Goal: Information Seeking & Learning: Learn about a topic

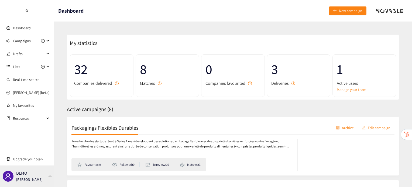
click at [46, 169] on div "DEMO [PERSON_NAME]" at bounding box center [27, 177] width 54 height 22
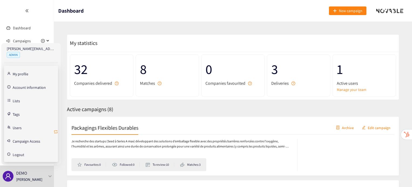
click at [54, 132] on icon "retweet" at bounding box center [56, 132] width 4 height 4
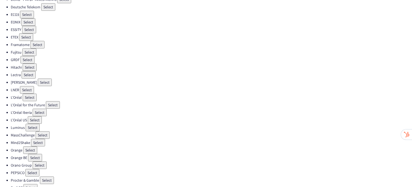
scroll to position [113, 0]
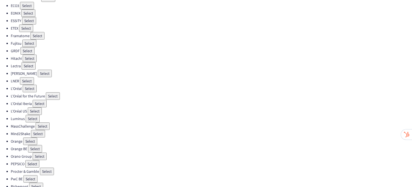
click at [40, 153] on button "Select" at bounding box center [40, 157] width 14 height 8
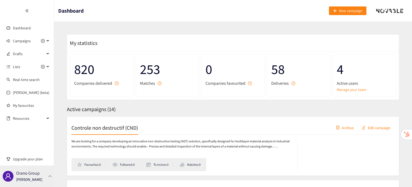
click at [42, 177] on div "Orano Group [PERSON_NAME]" at bounding box center [27, 177] width 54 height 22
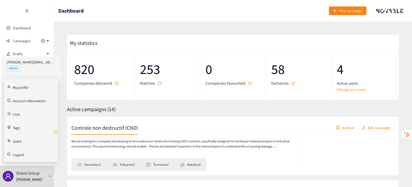
click at [57, 130] on icon "retweet" at bounding box center [56, 132] width 4 height 4
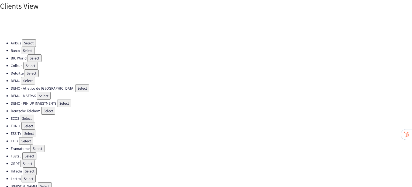
click at [13, 30] on input at bounding box center [30, 28] width 44 height 8
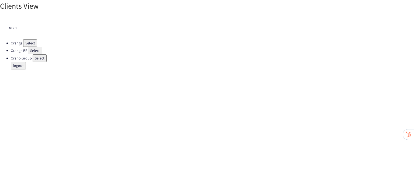
type input "oran"
click at [28, 41] on button "Select" at bounding box center [30, 43] width 14 height 8
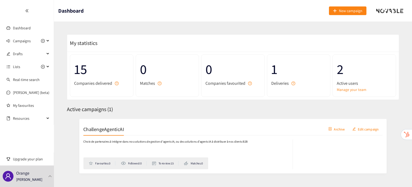
scroll to position [12, 0]
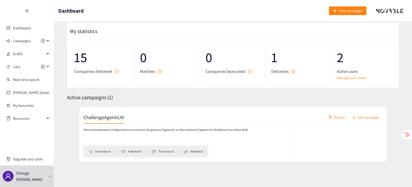
click at [90, 114] on h2 "ChallengeAgenticAI" at bounding box center [93, 116] width 44 height 8
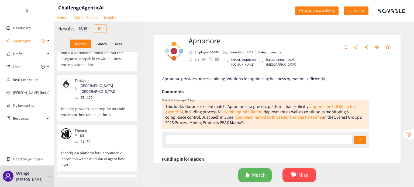
scroll to position [302, 0]
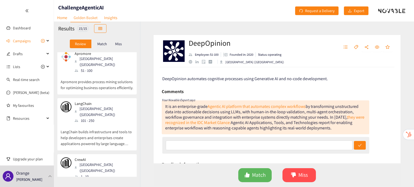
scroll to position [4, 0]
click at [103, 135] on div "LangChain [GEOGRAPHIC_DATA] ([GEOGRAPHIC_DATA]) 101 - 250 LangChain builds infr…" at bounding box center [97, 126] width 73 height 49
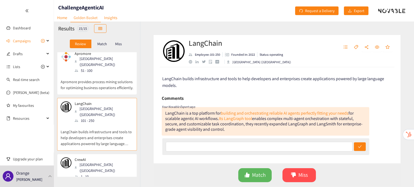
click at [101, 158] on p "CrewAI" at bounding box center [102, 160] width 55 height 4
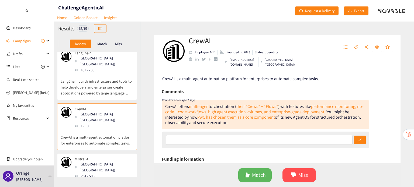
scroll to position [84, 0]
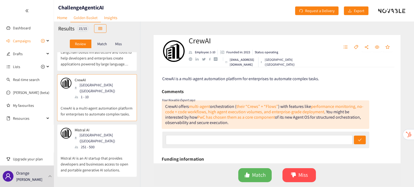
click at [115, 128] on div "Mistral AI Paris ([GEOGRAPHIC_DATA]) 251 - 500" at bounding box center [97, 139] width 73 height 22
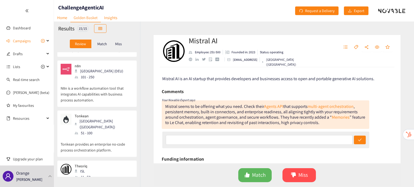
scroll to position [271, 0]
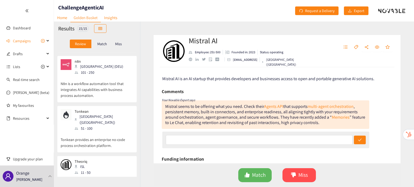
click at [97, 160] on div "Theoriq ISL 11 - 50" at bounding box center [97, 168] width 73 height 16
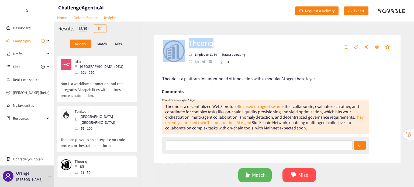
drag, startPoint x: 214, startPoint y: 45, endPoint x: 182, endPoint y: 43, distance: 31.3
click at [182, 43] on div "Theoriq Employee: 11-50 Status: operating ISL" at bounding box center [231, 51] width 139 height 16
copy div "Theoriq"
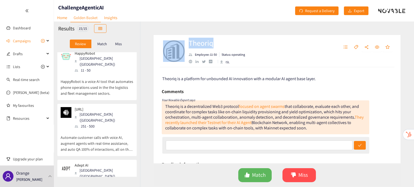
scroll to position [602, 0]
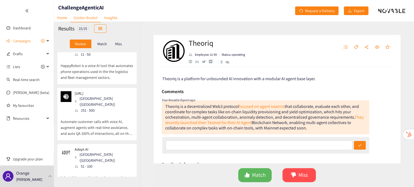
click at [88, 170] on p "Adept AI is a machine learning research platform that develops AI systems that …" at bounding box center [97, 181] width 73 height 23
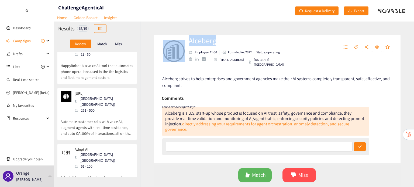
drag, startPoint x: 219, startPoint y: 44, endPoint x: 185, endPoint y: 44, distance: 33.7
click at [185, 44] on div "AIceberg Employee: 11-50 Founded in: 2022 Status: operating [EMAIL_ADDRESS] [US…" at bounding box center [231, 51] width 139 height 16
copy div "AIceberg"
